Goal: Information Seeking & Learning: Learn about a topic

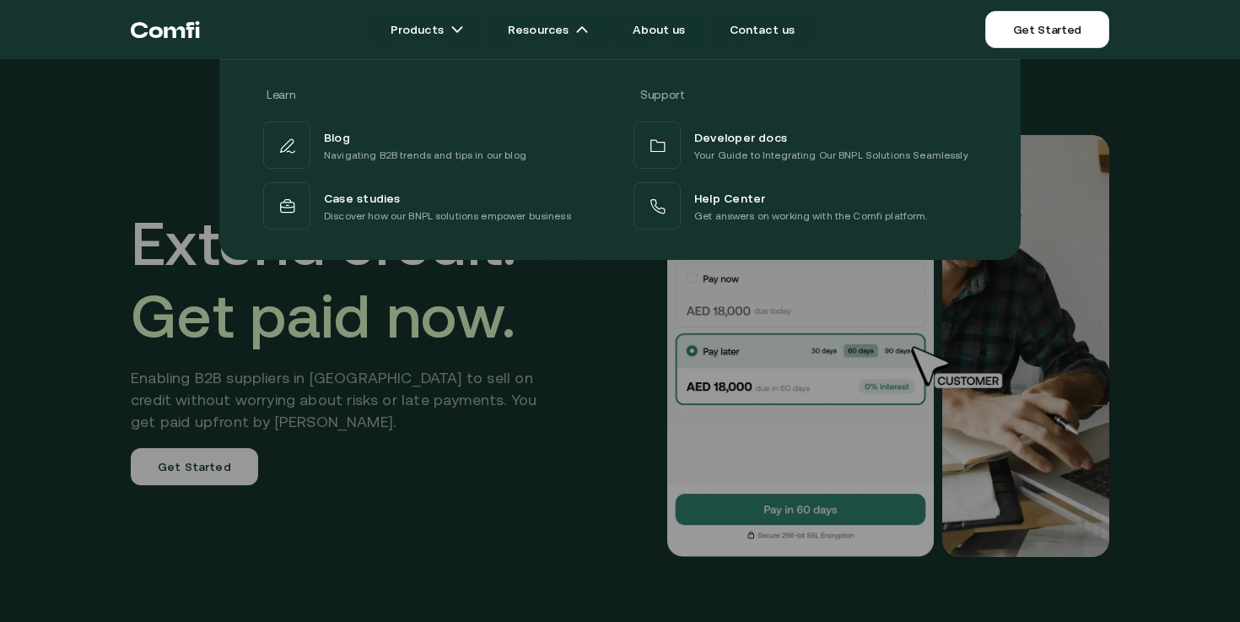
click at [508, 472] on div at bounding box center [620, 370] width 1240 height 622
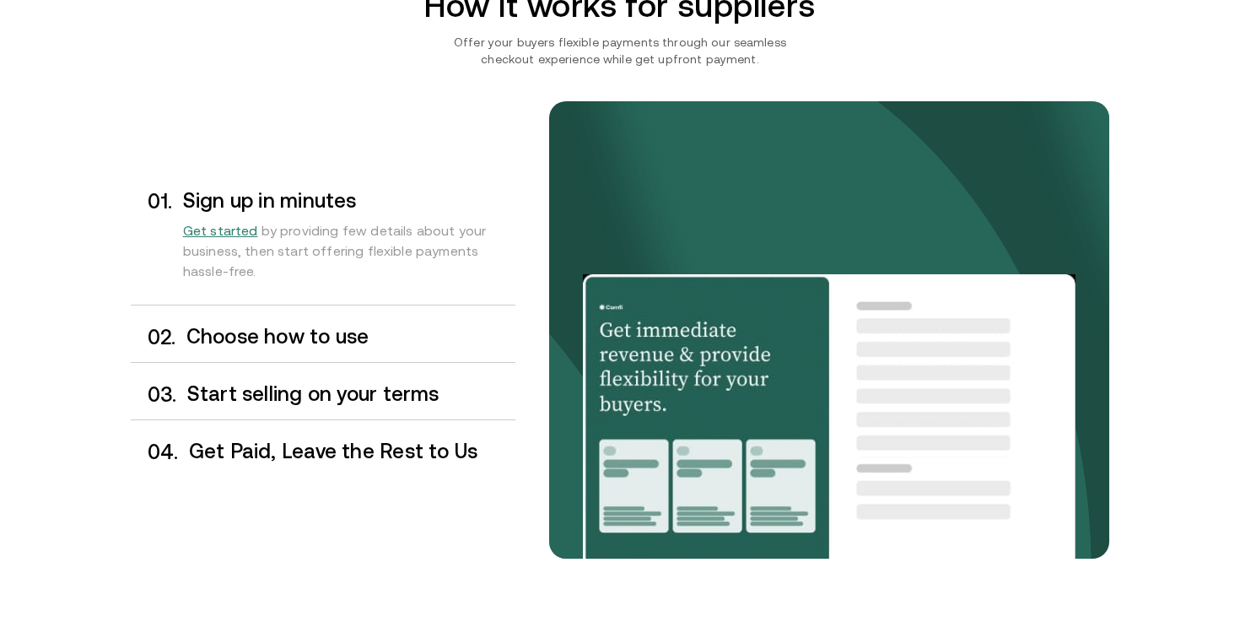
scroll to position [1359, 0]
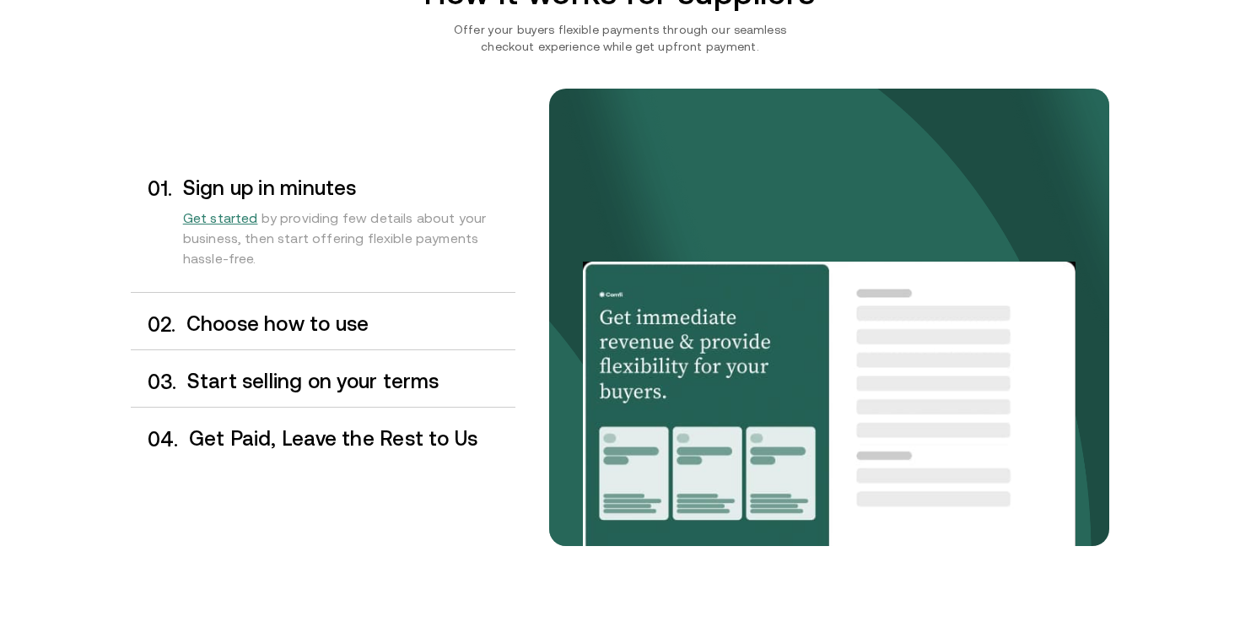
click at [336, 321] on h3 "Choose how to use" at bounding box center [350, 324] width 329 height 22
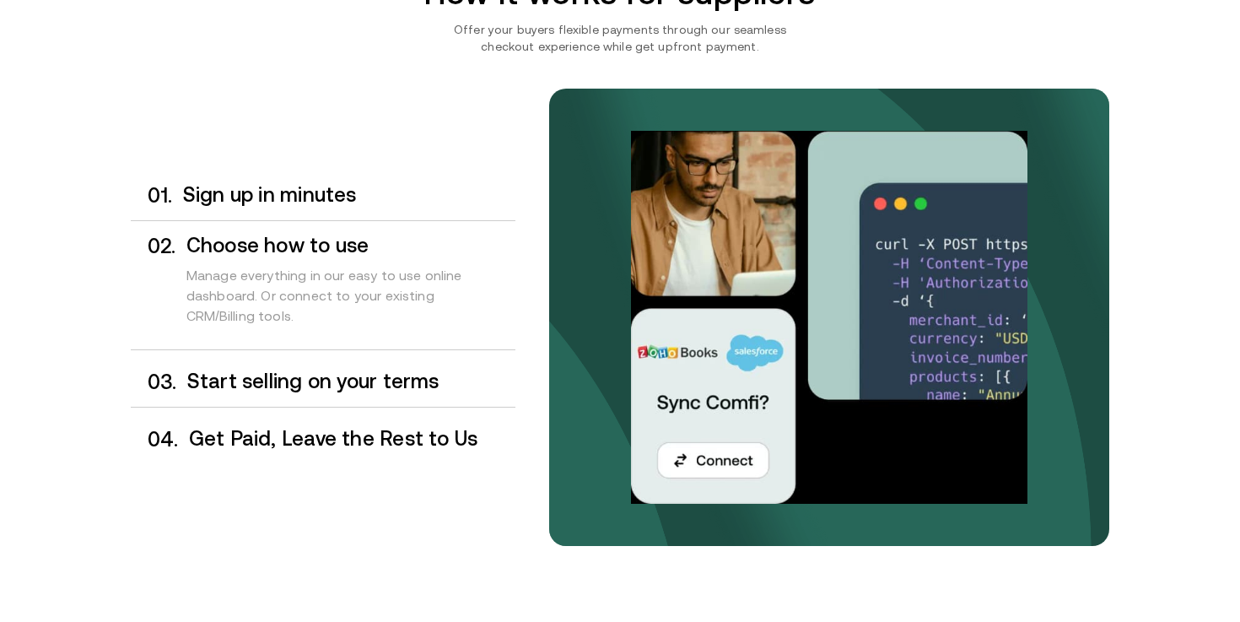
click at [293, 382] on h3 "Start selling on your terms" at bounding box center [351, 381] width 328 height 22
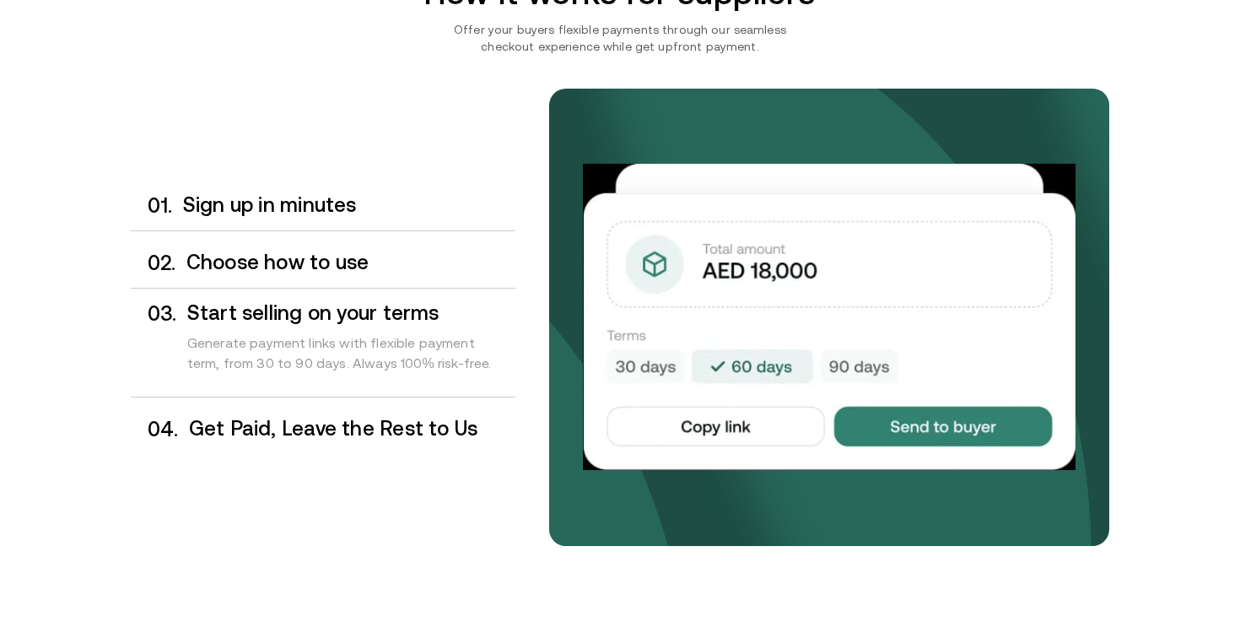
click at [309, 431] on h3 "Get Paid, Leave the Rest to Us" at bounding box center [352, 428] width 326 height 22
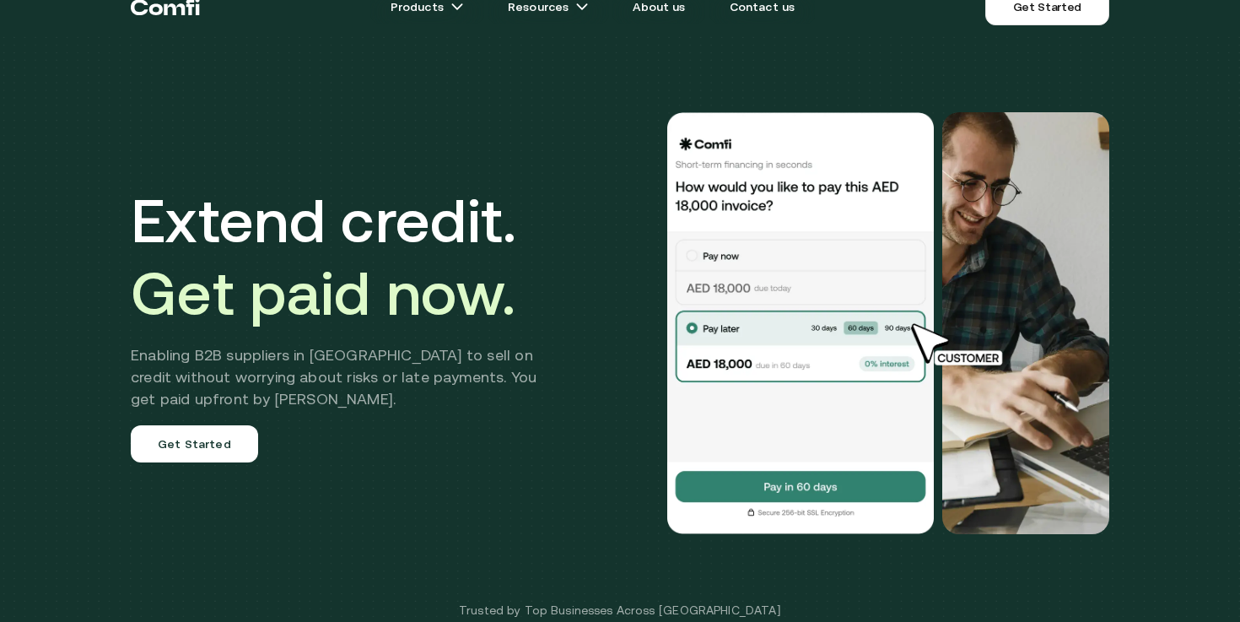
scroll to position [0, 0]
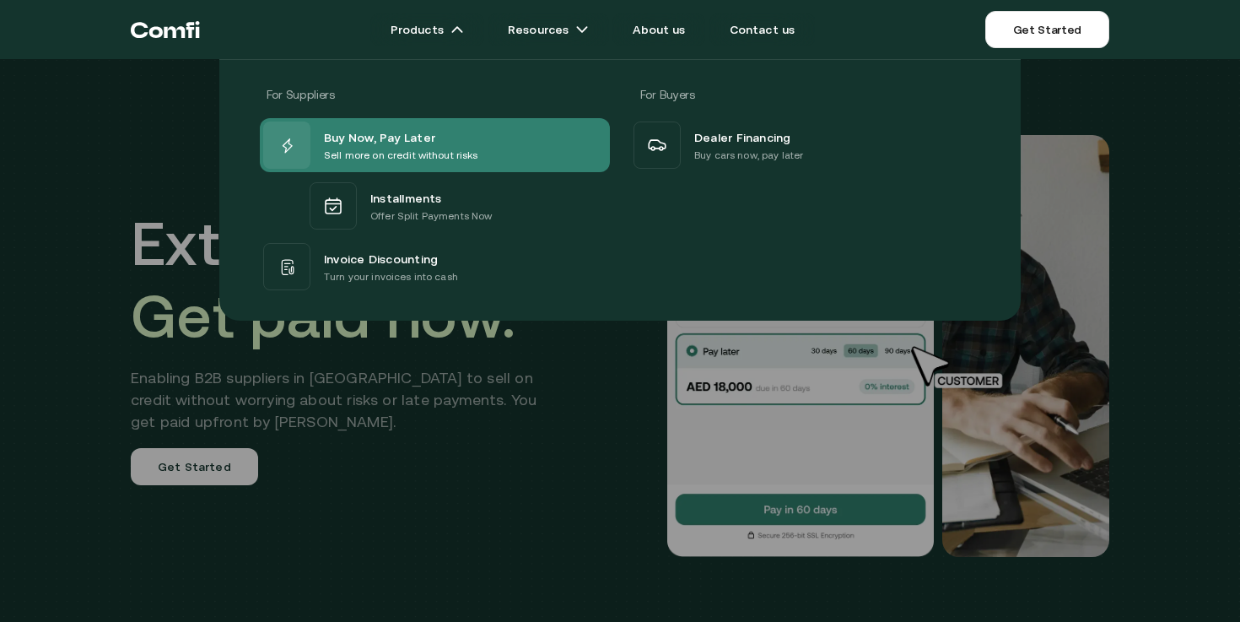
click at [352, 148] on p "Sell more on credit without risks" at bounding box center [401, 155] width 154 height 17
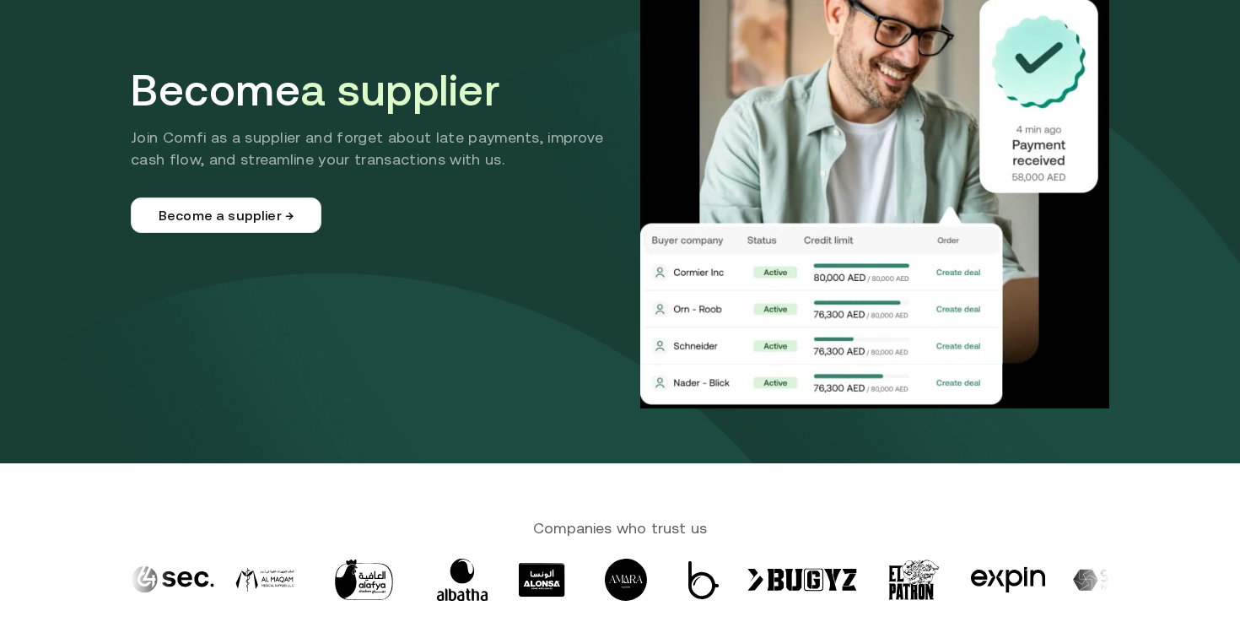
scroll to position [186, 0]
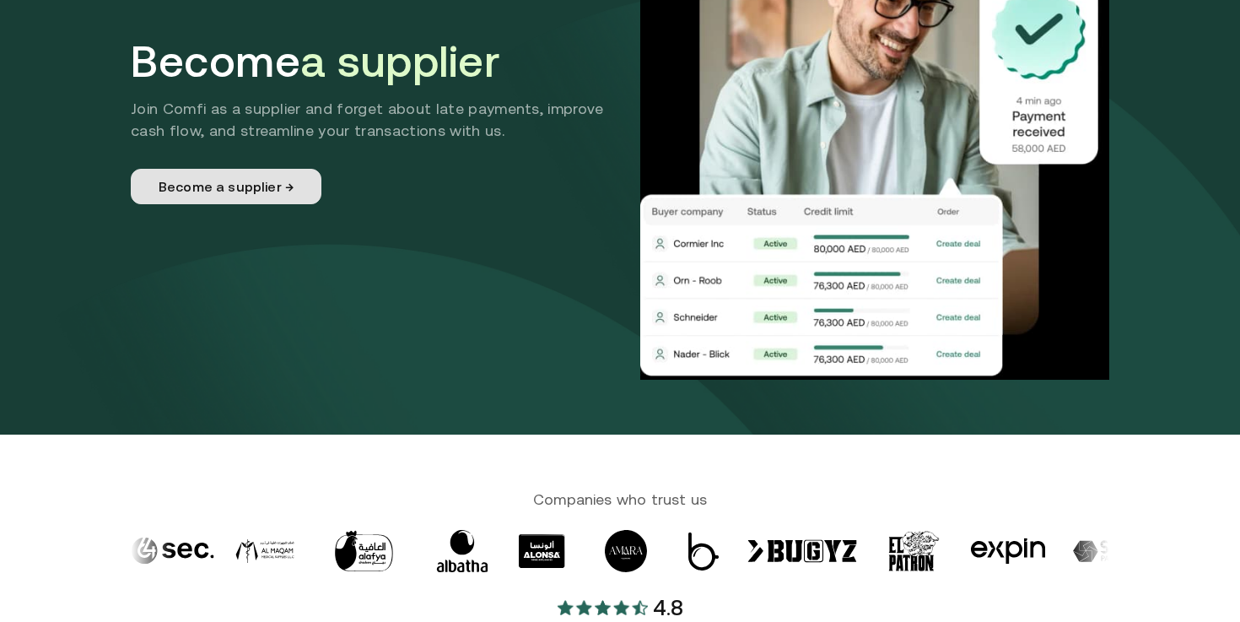
click at [280, 192] on link "Become a supplier →" at bounding box center [226, 186] width 191 height 35
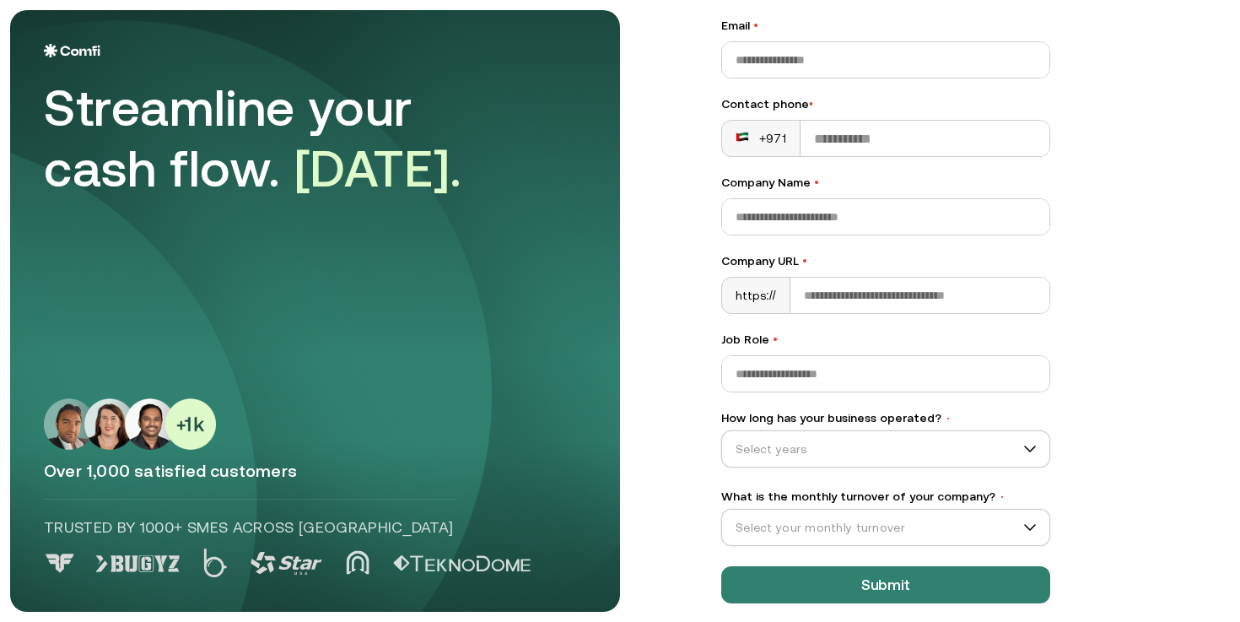
scroll to position [195, 0]
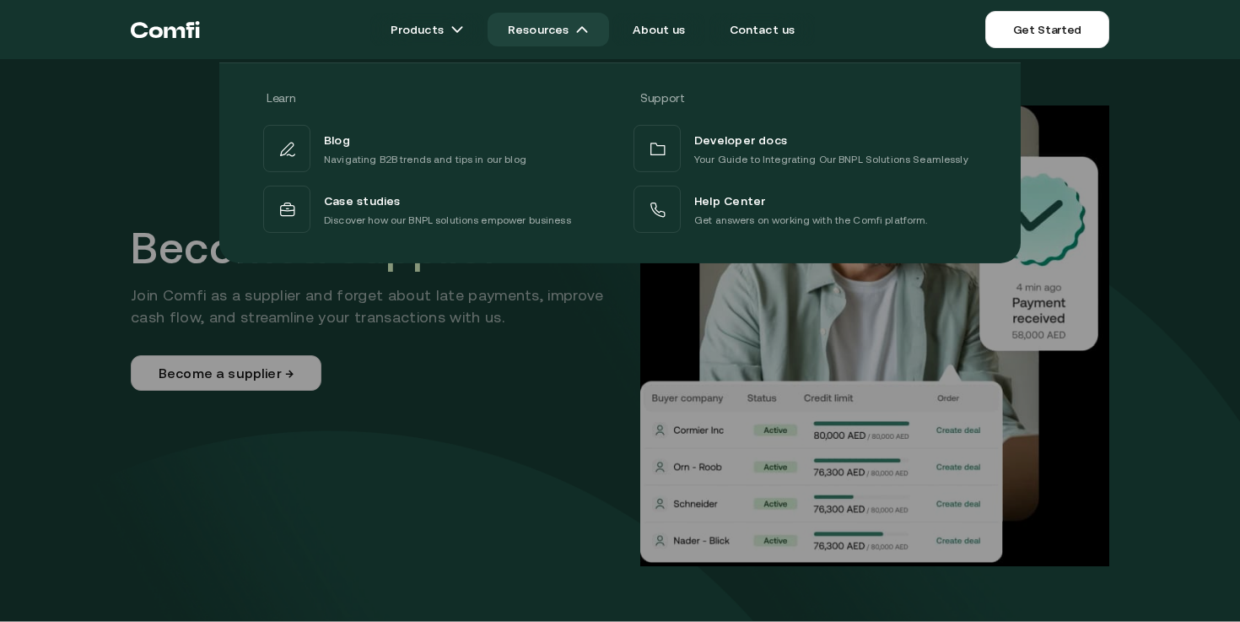
click at [589, 35] on img at bounding box center [581, 29] width 13 height 13
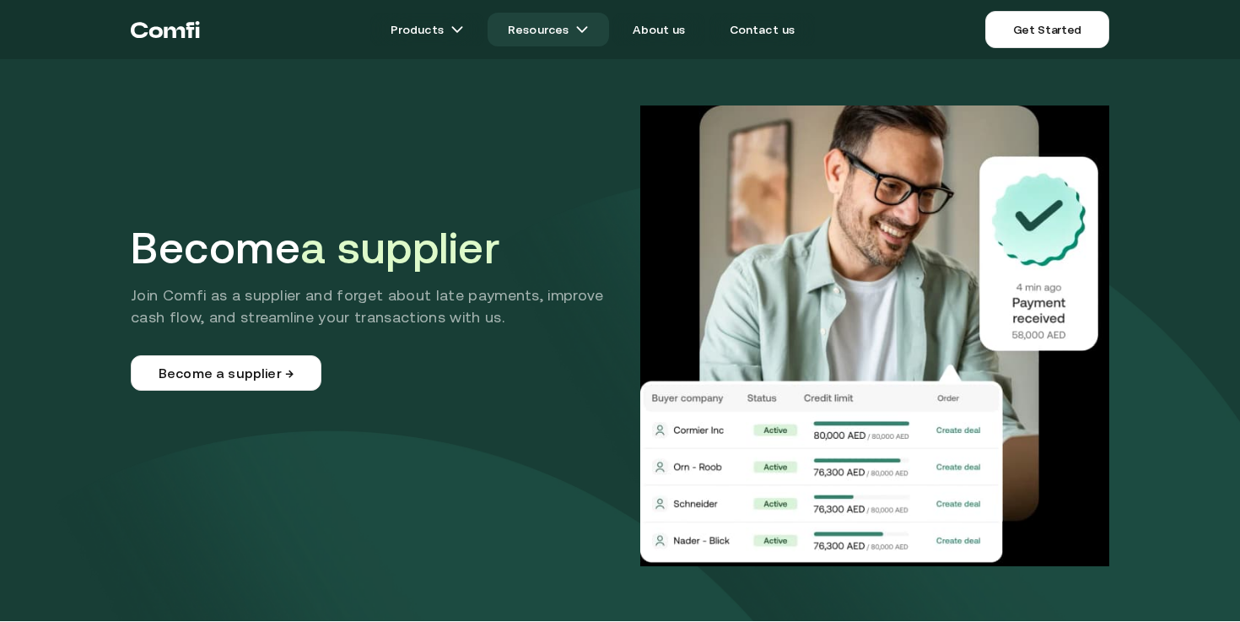
click at [589, 35] on img at bounding box center [581, 29] width 13 height 13
click at [670, 28] on link "About us" at bounding box center [658, 30] width 93 height 34
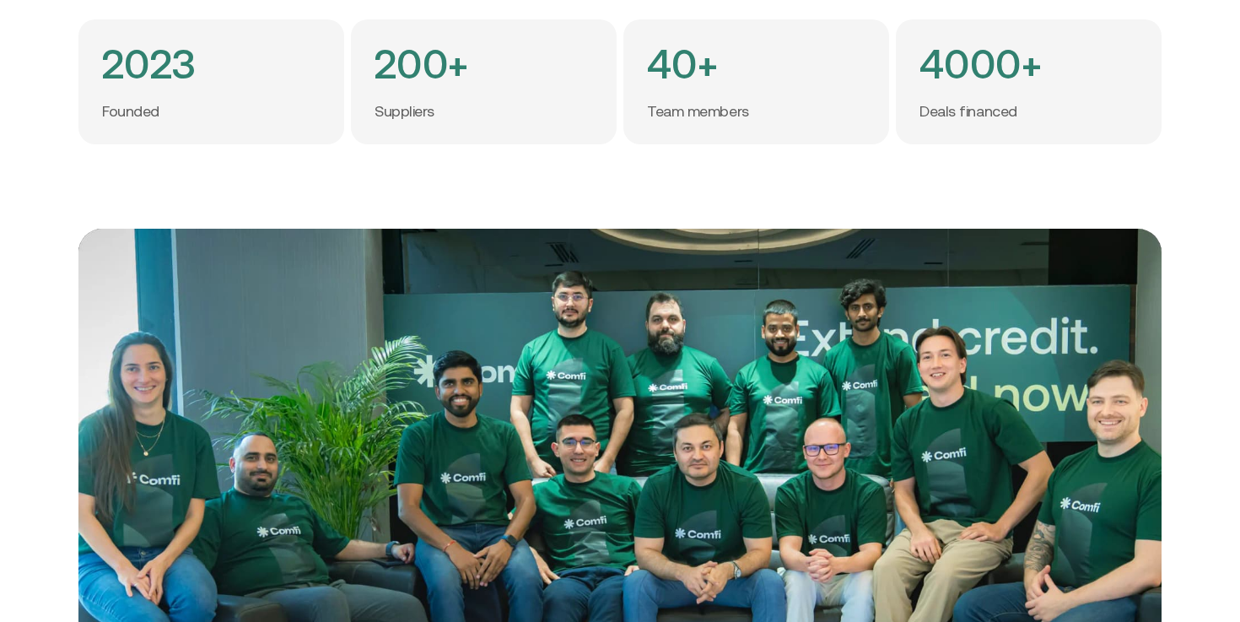
scroll to position [479, 0]
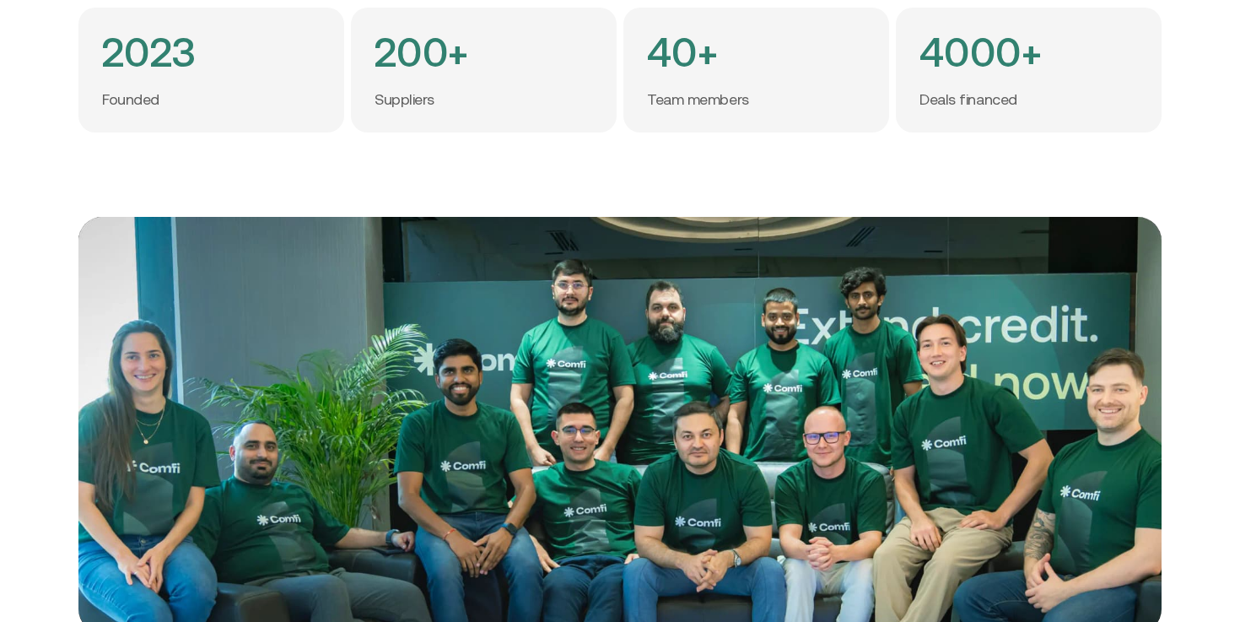
click at [686, 73] on h4 "40+" at bounding box center [682, 52] width 71 height 42
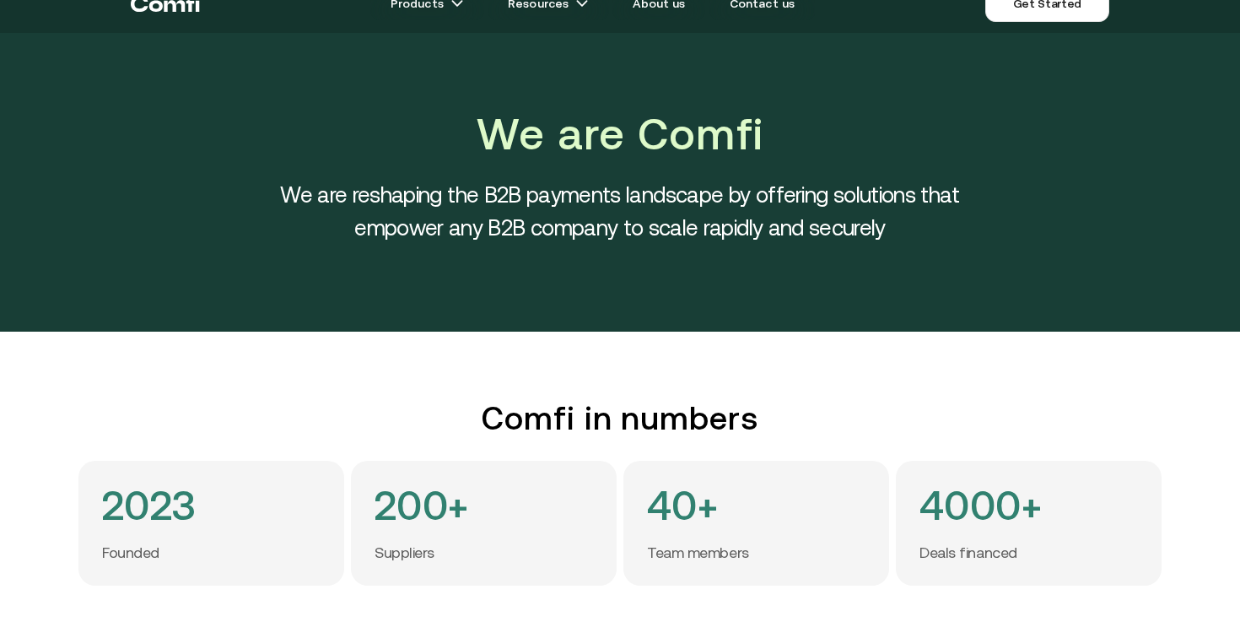
scroll to position [0, 0]
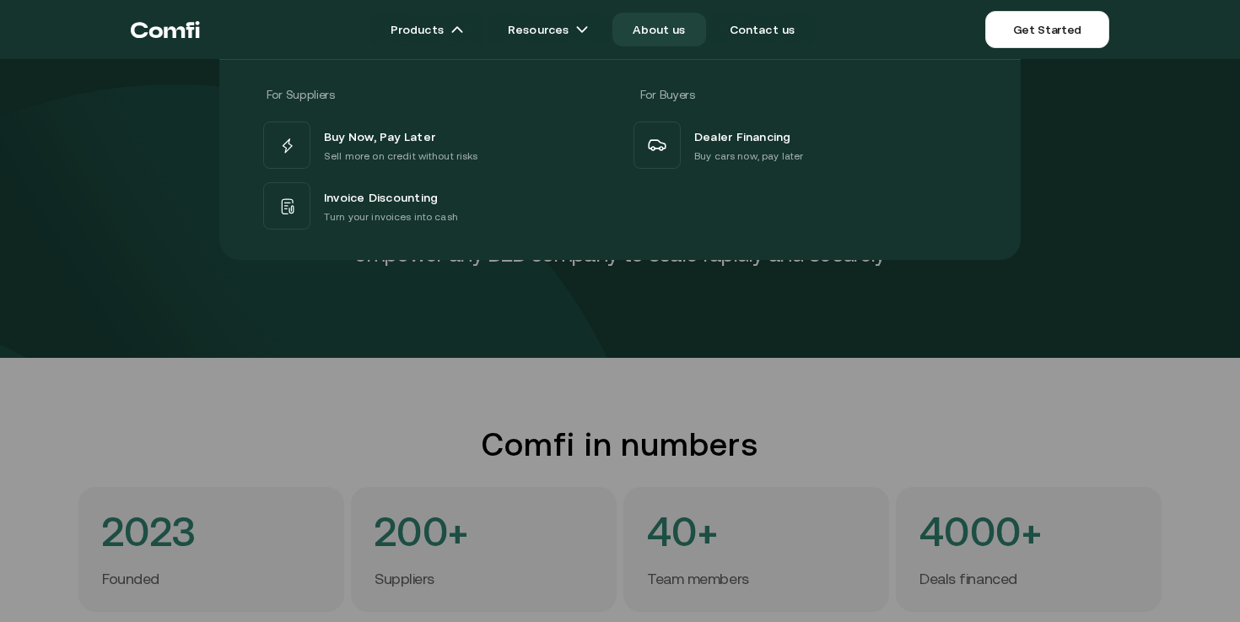
click at [186, 36] on icon "Return to the top of the Comfi home page" at bounding box center [165, 29] width 69 height 51
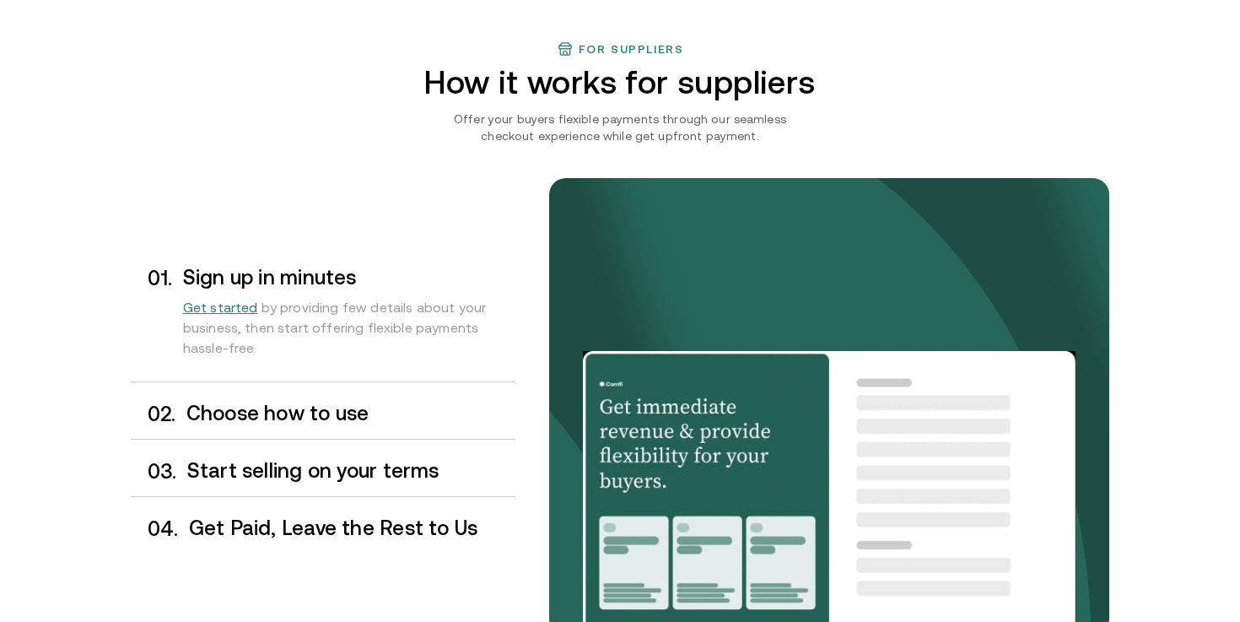
scroll to position [1292, 0]
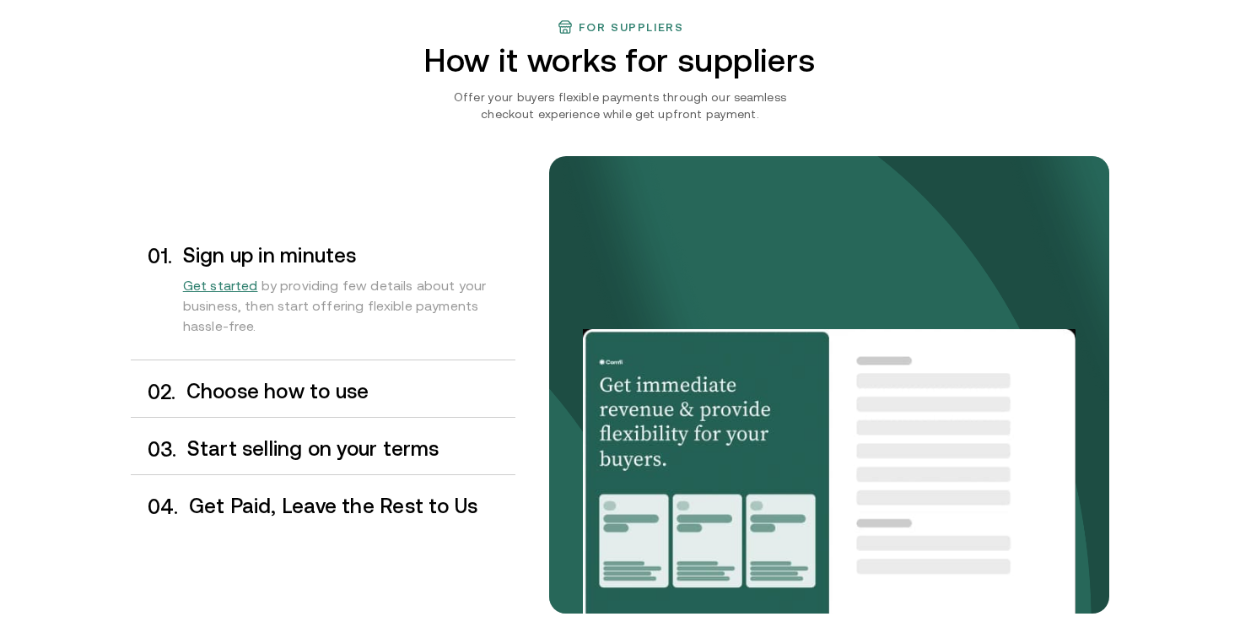
click at [310, 449] on h3 "Start selling on your terms" at bounding box center [351, 449] width 328 height 22
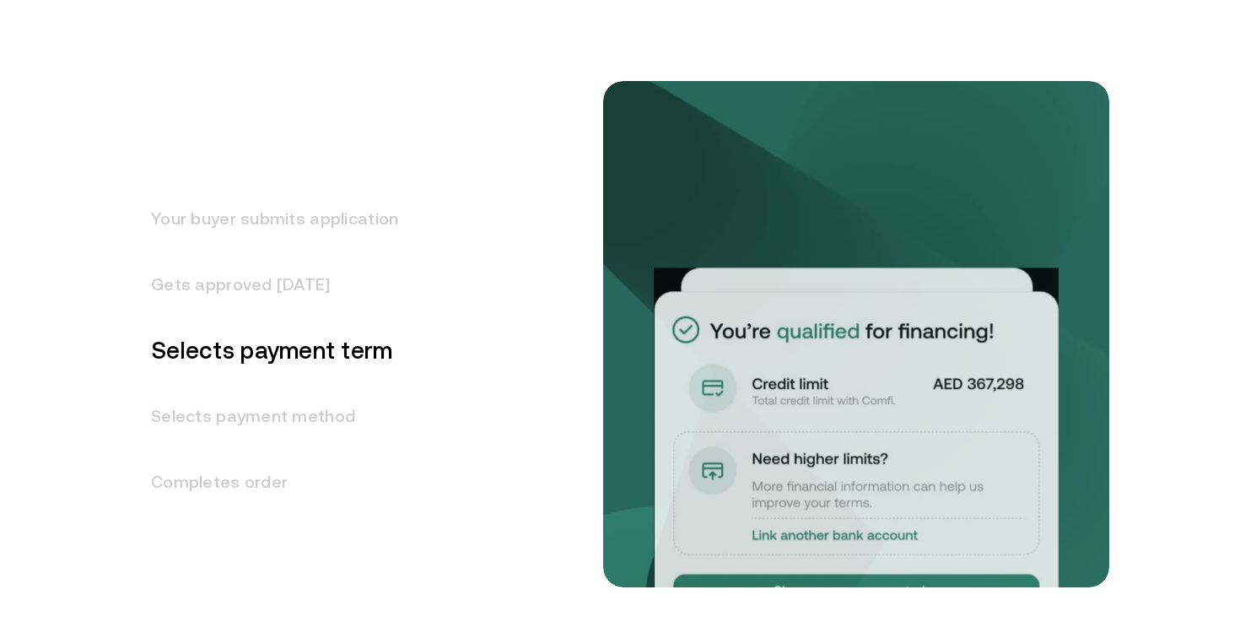
scroll to position [2145, 0]
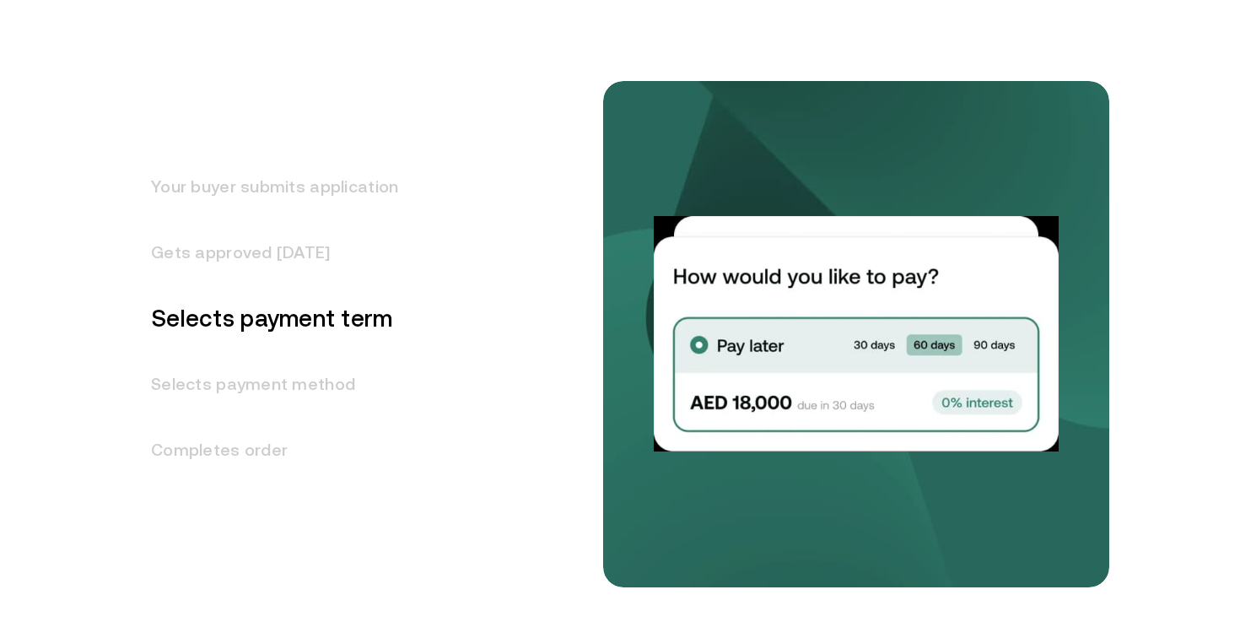
click at [256, 240] on h3 "Gets approved [DATE]" at bounding box center [264, 252] width 267 height 66
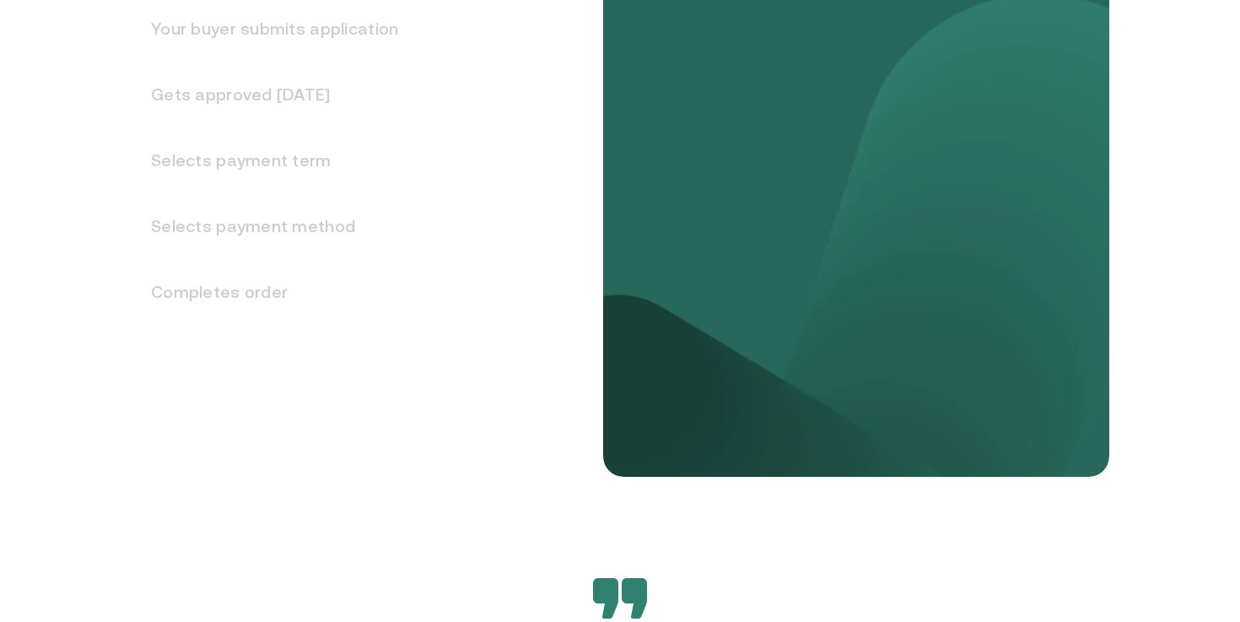
scroll to position [2294, 0]
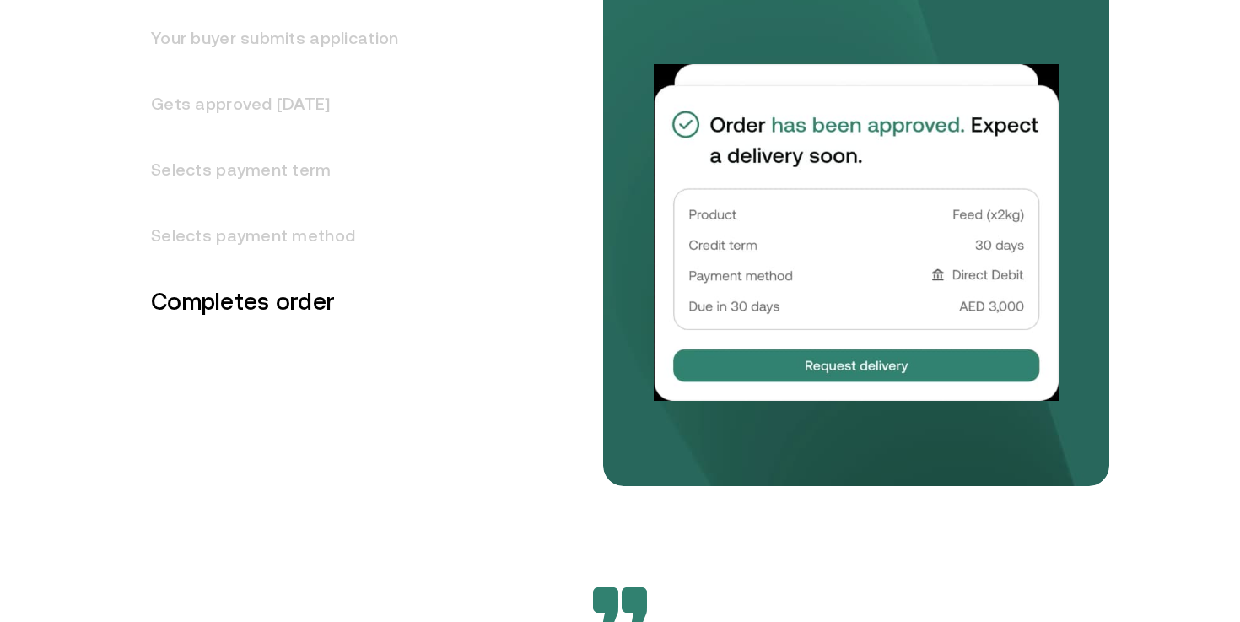
click at [334, 43] on h3 "Your buyer submits application" at bounding box center [264, 38] width 267 height 66
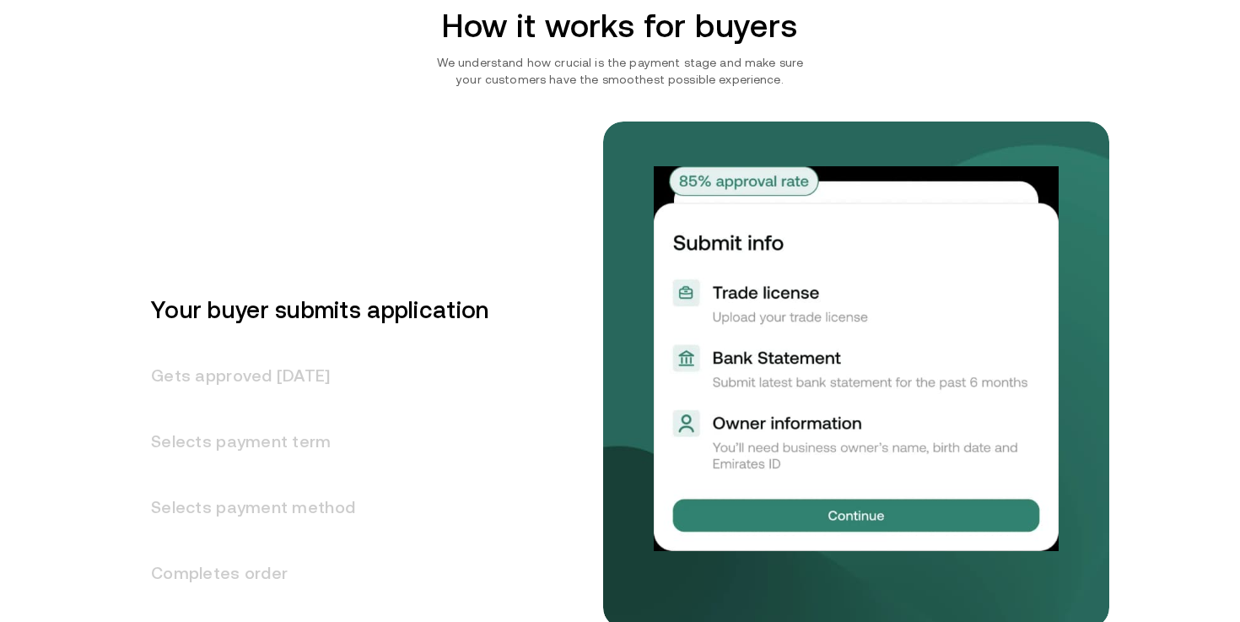
scroll to position [2036, 0]
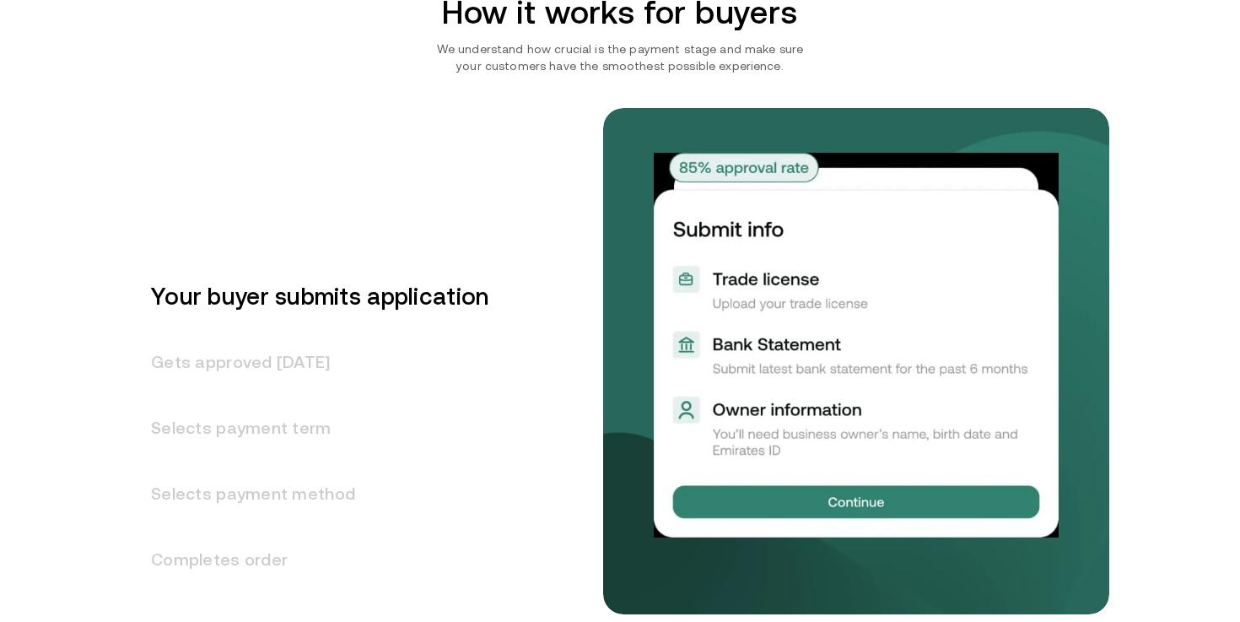
click at [277, 355] on h3 "Gets approved [DATE]" at bounding box center [310, 362] width 358 height 66
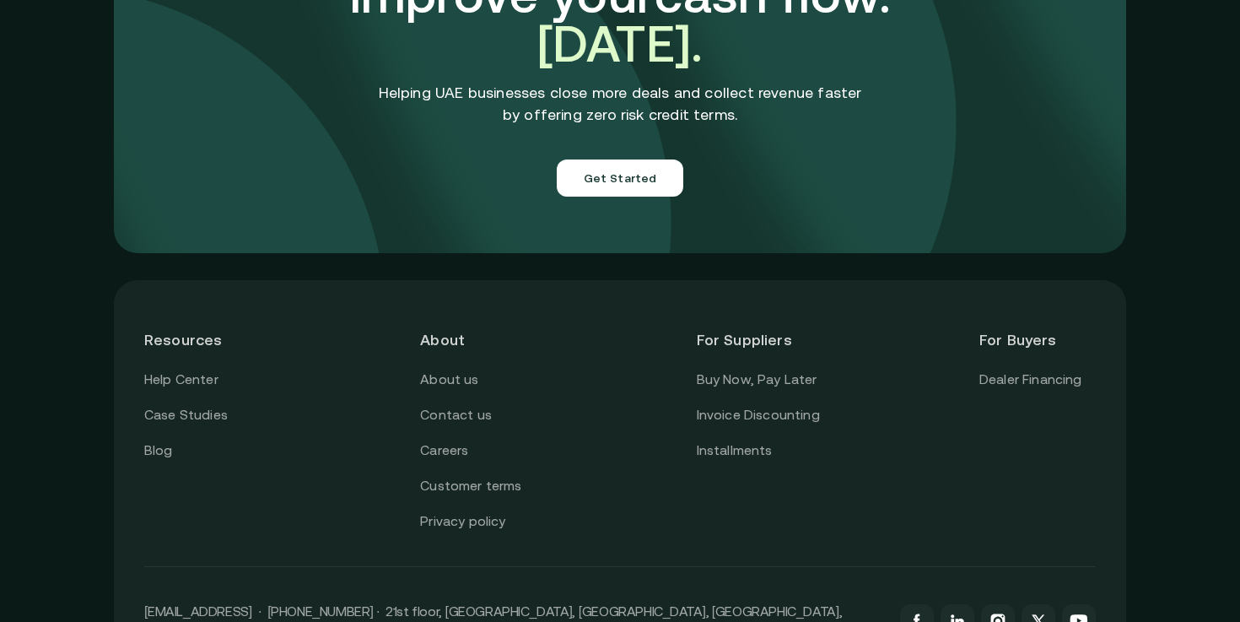
scroll to position [6052, 0]
